Goal: Information Seeking & Learning: Learn about a topic

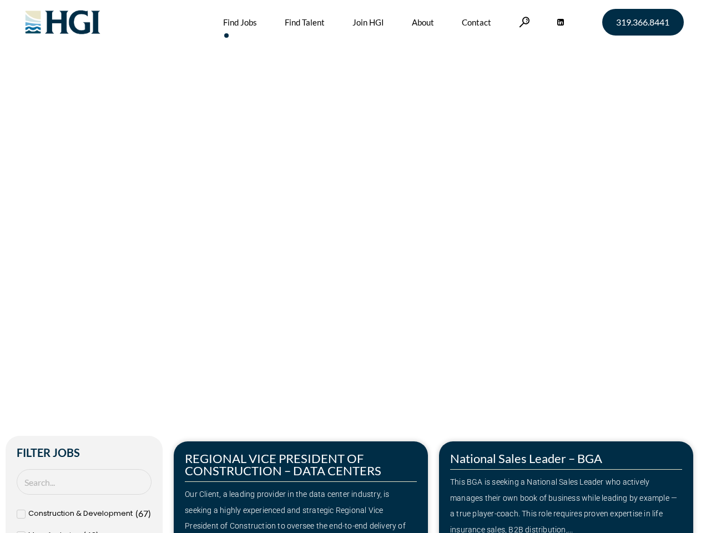
click at [350, 267] on div "Make Your Next Move Home » Jobs" at bounding box center [350, 234] width 633 height 469
click at [523, 22] on link at bounding box center [524, 22] width 11 height 11
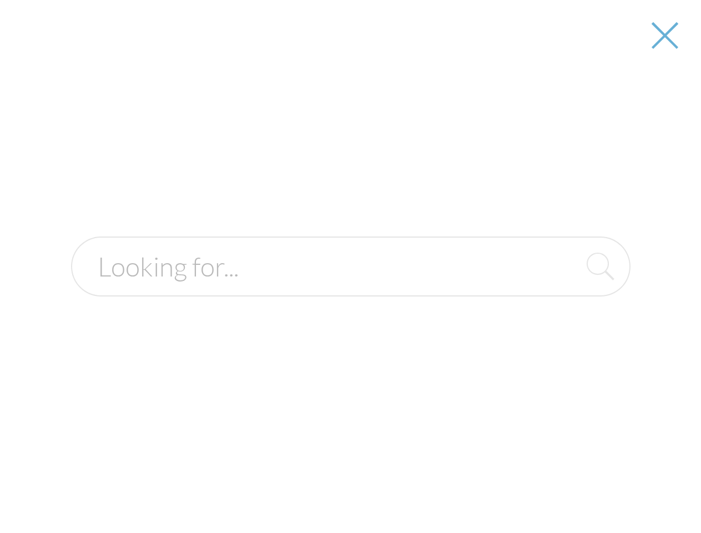
click at [301, 487] on div "Our Client, a leading provider in the data center industry, is seeking a highly…" at bounding box center [301, 518] width 232 height 64
click at [566, 487] on div at bounding box center [351, 266] width 700 height 533
